Goal: Information Seeking & Learning: Learn about a topic

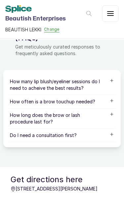
scroll to position [343, 0]
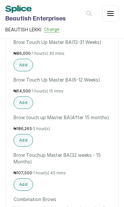
scroll to position [353, 0]
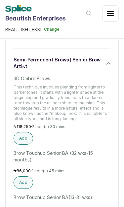
scroll to position [217, 0]
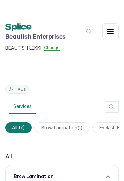
scroll to position [0, 0]
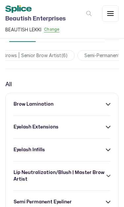
scroll to position [0, 445]
click at [31, 56] on span "semi-permanent brows | senior brow artist ( 6 )" at bounding box center [17, 55] width 115 height 11
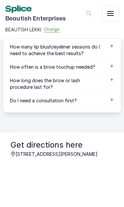
scroll to position [774, 0]
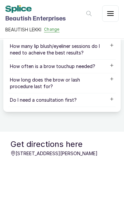
click at [24, 67] on p "How often is a brow touchup needed?" at bounding box center [57, 66] width 94 height 7
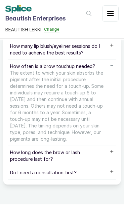
click at [26, 153] on p "How long does the brow or lash procedure last for?" at bounding box center [57, 155] width 94 height 13
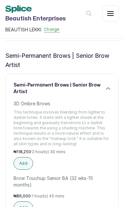
scroll to position [286, 0]
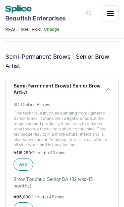
click at [32, 87] on h3 "semi-permanent brows | senior brow artist" at bounding box center [60, 89] width 93 height 13
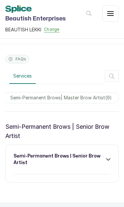
scroll to position [0, 528]
click at [37, 97] on span "semi-permanent brows| master brow artist ( 9 )" at bounding box center [60, 97] width 115 height 11
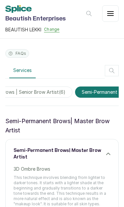
scroll to position [0, 436]
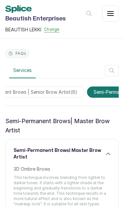
click at [26, 93] on span "semi-permanent brows | senior brow artist ( 6 )" at bounding box center [26, 92] width 115 height 11
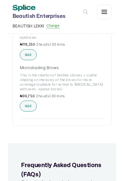
scroll to position [578, 0]
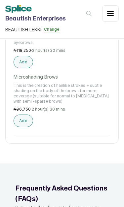
click at [29, 95] on p "This is the creation of hairlike strokes + subtle shading on the body of the br…" at bounding box center [62, 93] width 97 height 21
click at [23, 75] on p "Microshading Brows" at bounding box center [62, 77] width 97 height 7
click at [21, 77] on p "Microshading Brows" at bounding box center [62, 77] width 97 height 7
